Goal: Transaction & Acquisition: Book appointment/travel/reservation

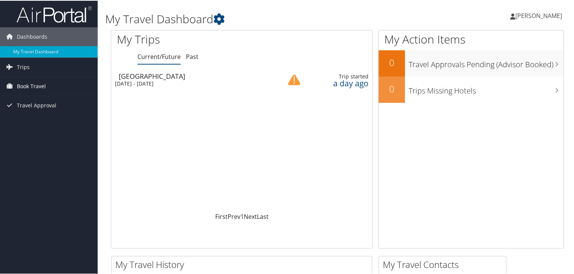
click at [26, 85] on span "Book Travel" at bounding box center [31, 85] width 29 height 19
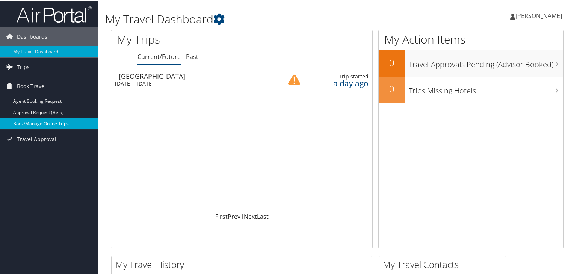
click at [33, 125] on link "Book/Manage Online Trips" at bounding box center [49, 123] width 98 height 11
